Goal: Navigation & Orientation: Find specific page/section

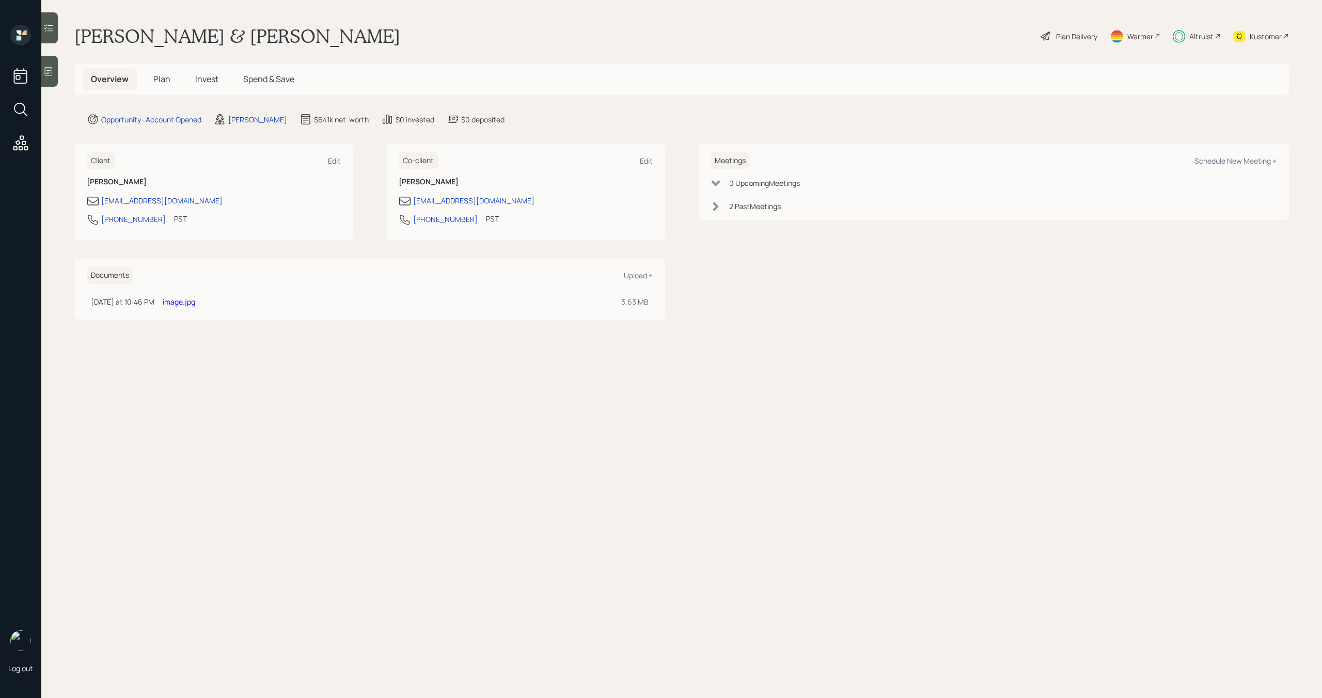
click at [162, 82] on span "Plan" at bounding box center [161, 78] width 17 height 11
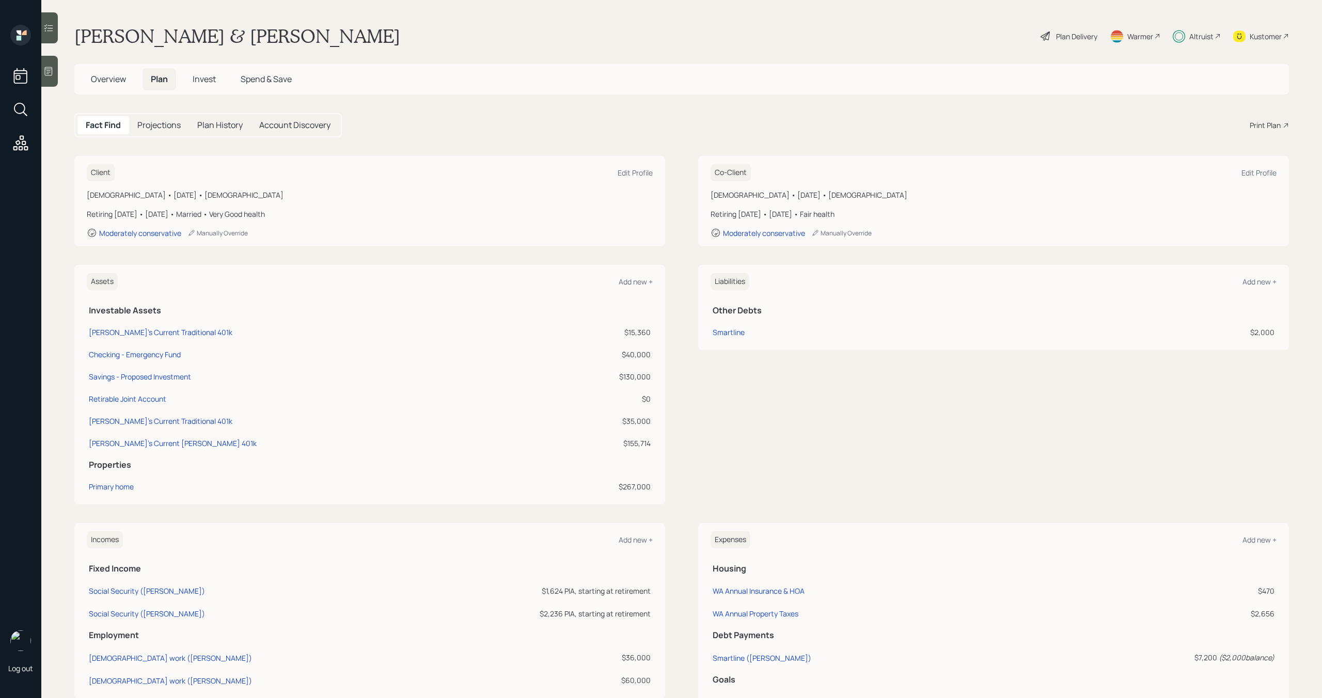
click at [113, 78] on span "Overview" at bounding box center [108, 78] width 35 height 11
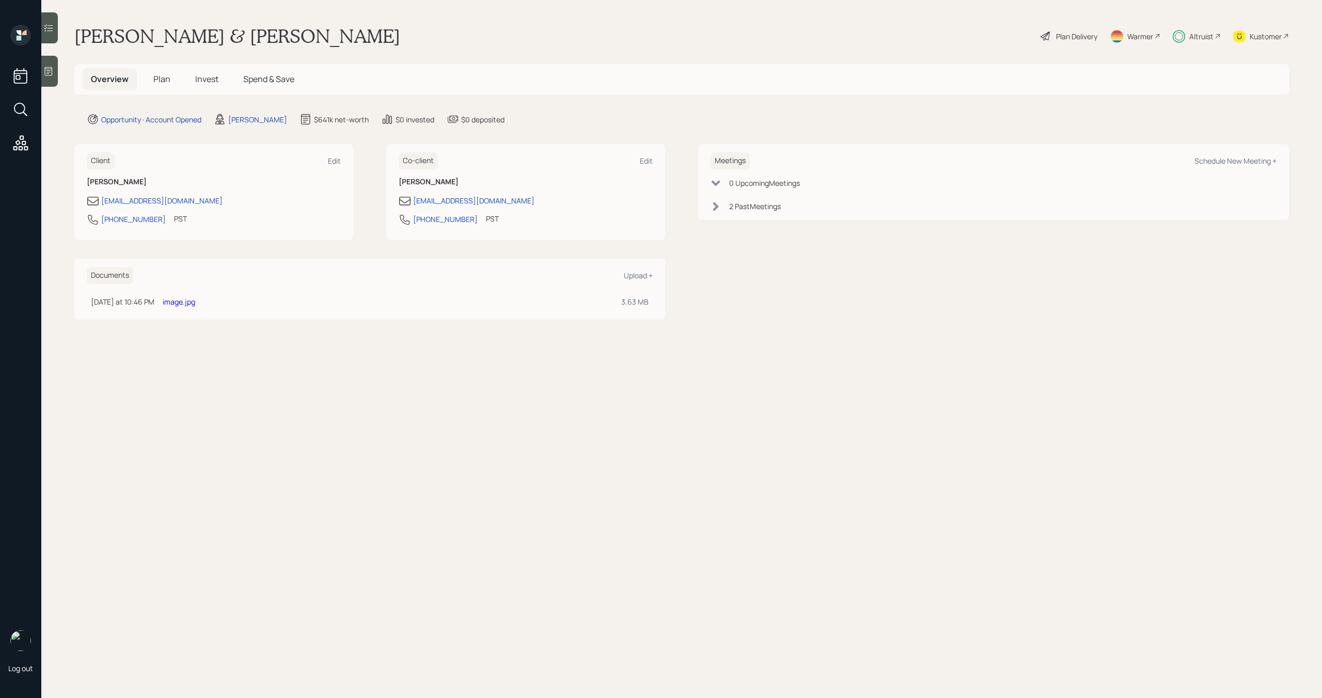
click at [189, 303] on link "image.jpg" at bounding box center [179, 302] width 33 height 10
